Goal: Contribute content

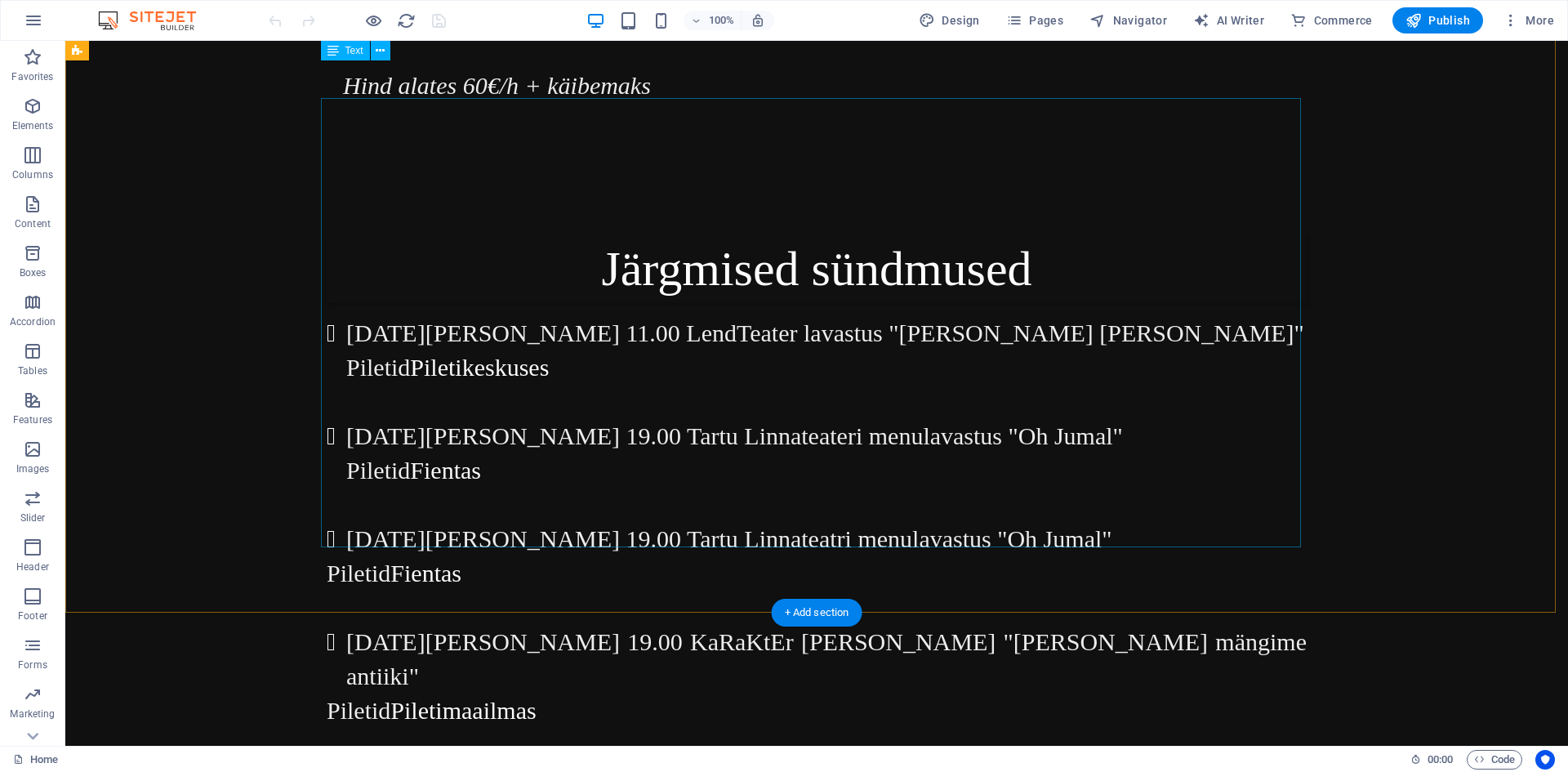
scroll to position [327, 0]
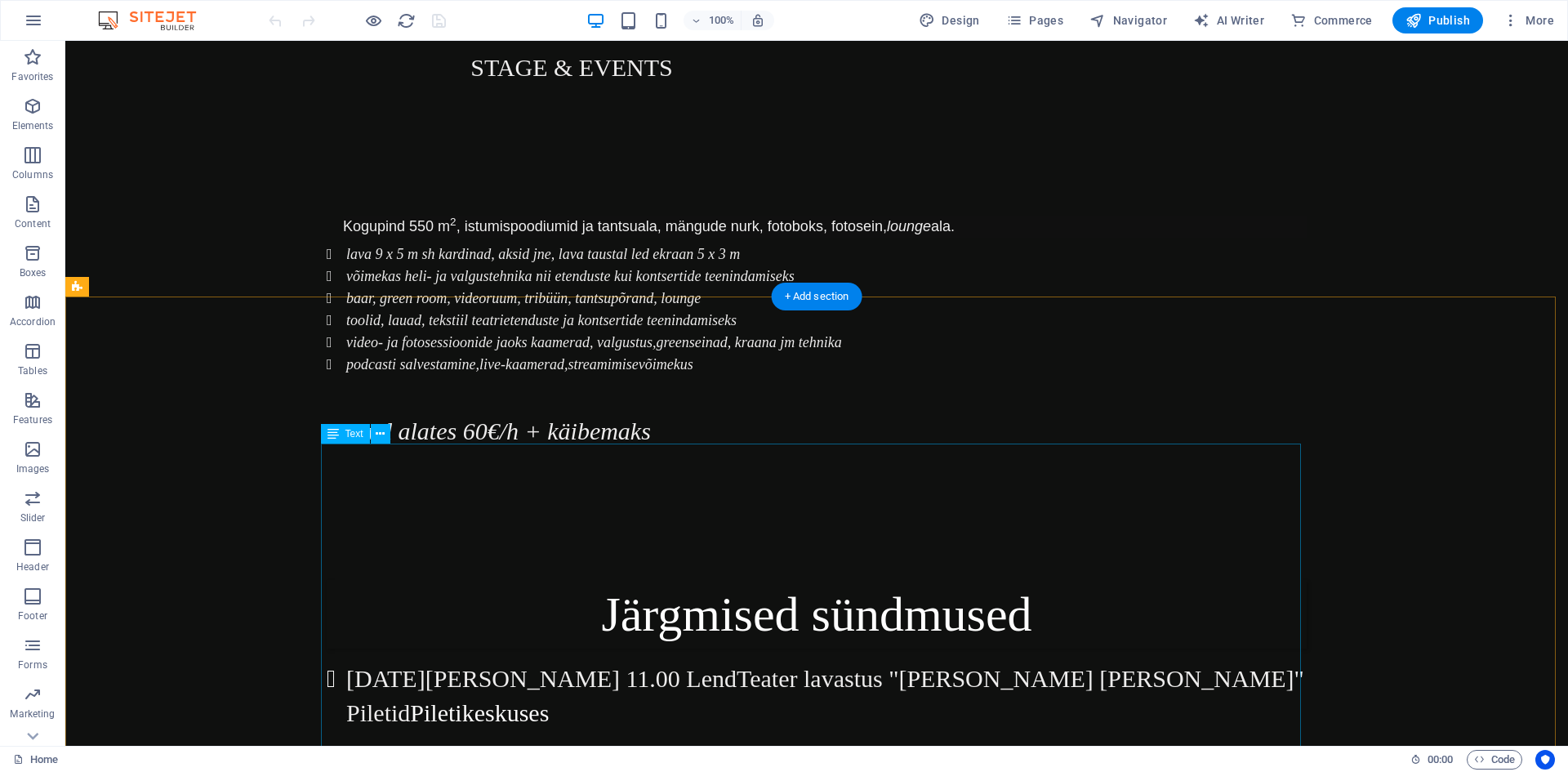
drag, startPoint x: 583, startPoint y: 504, endPoint x: 296, endPoint y: 503, distance: 287.0
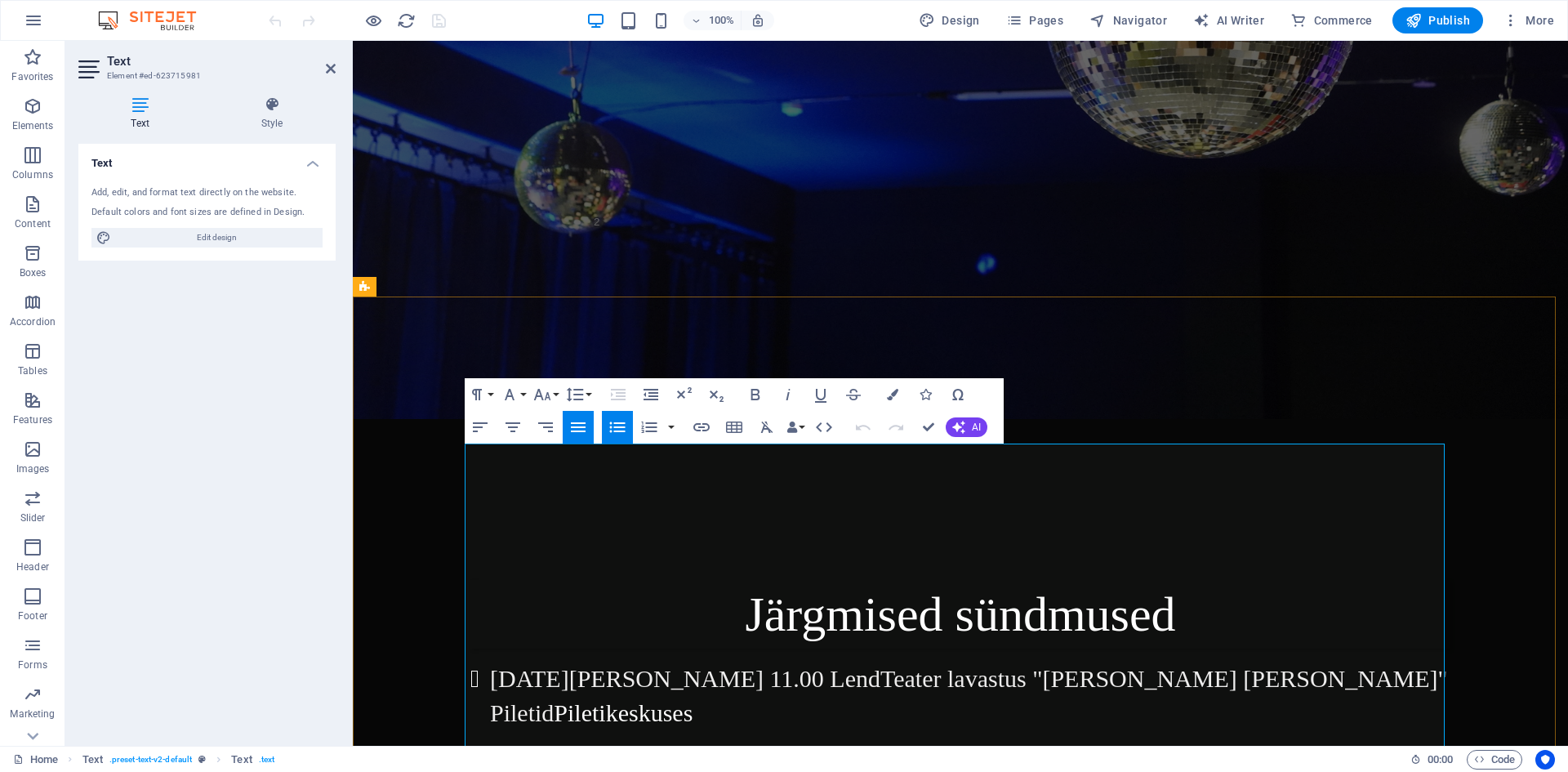
click at [717, 662] on li "[DATE][PERSON_NAME] 11.00 LendTeater lavastus "Oskar [PERSON_NAME]" Piletid Pil…" at bounding box center [970, 696] width 961 height 69
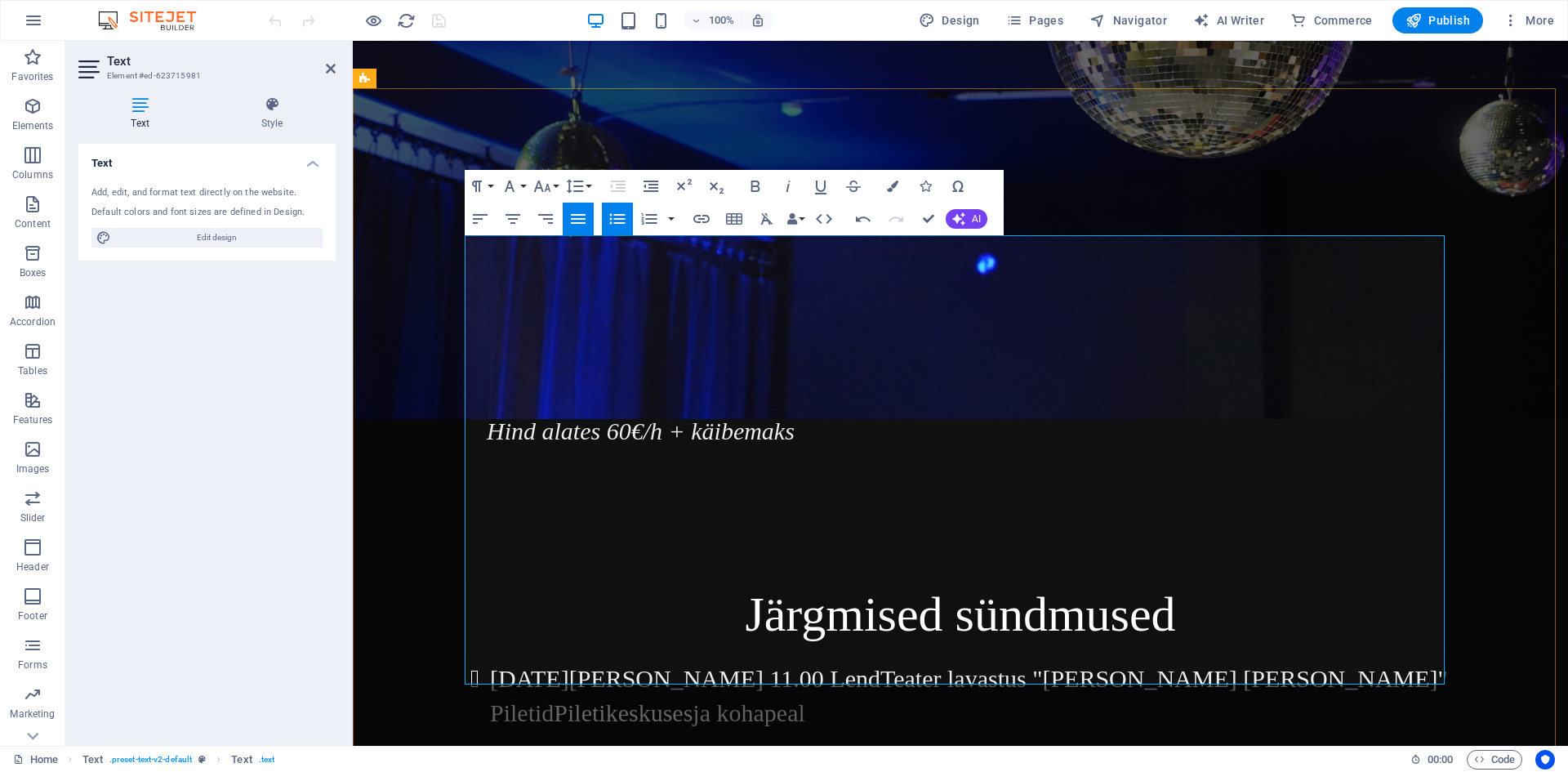
scroll to position [653, 0]
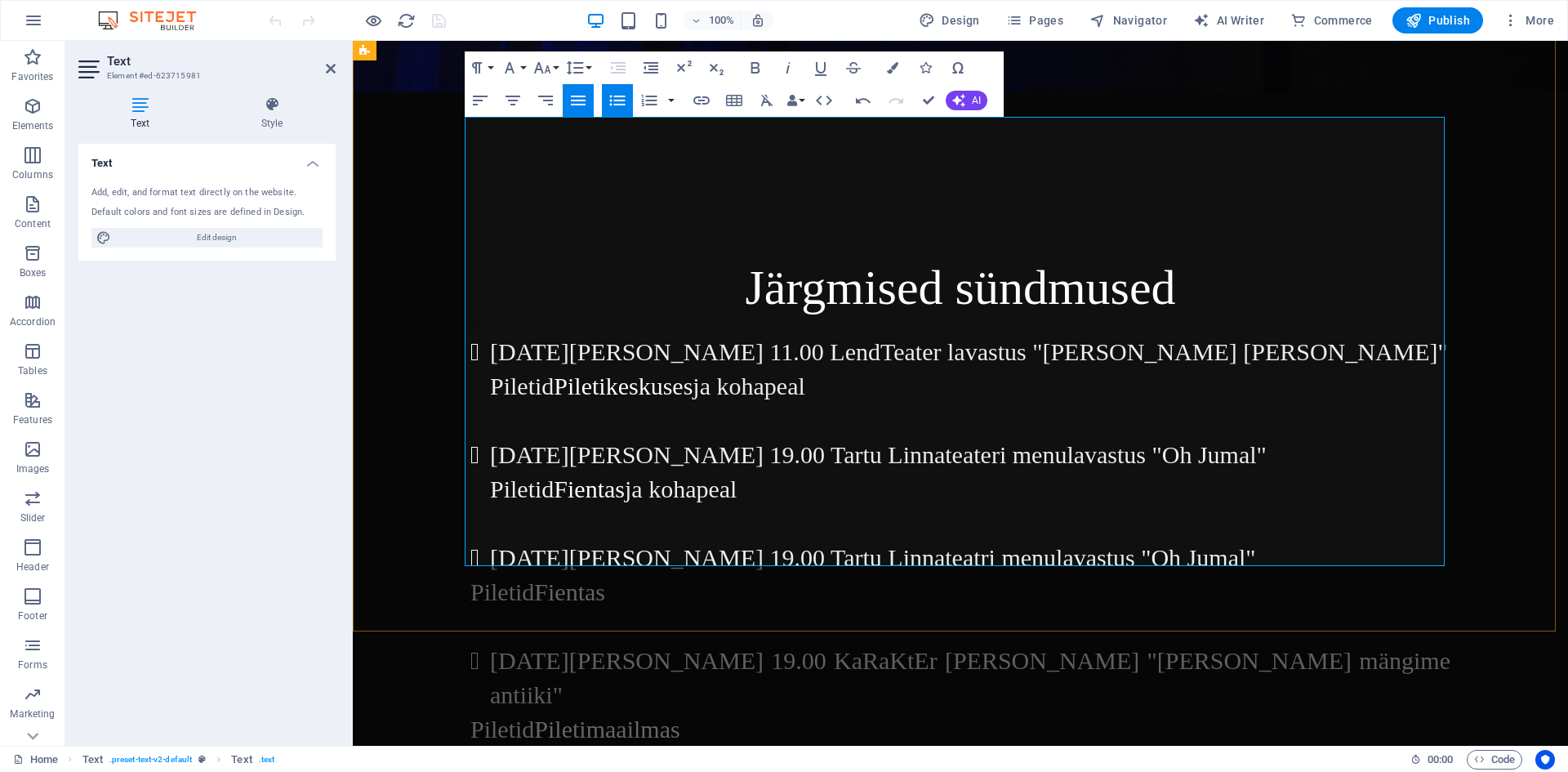
click at [613, 575] on p "Piletid Fientas" at bounding box center [960, 609] width 980 height 69
click at [767, 712] on p "Piletid Piletimaailmas" at bounding box center [960, 762] width 980 height 102
click at [1441, 17] on span "Publish" at bounding box center [1437, 20] width 64 height 16
